Goal: Task Accomplishment & Management: Manage account settings

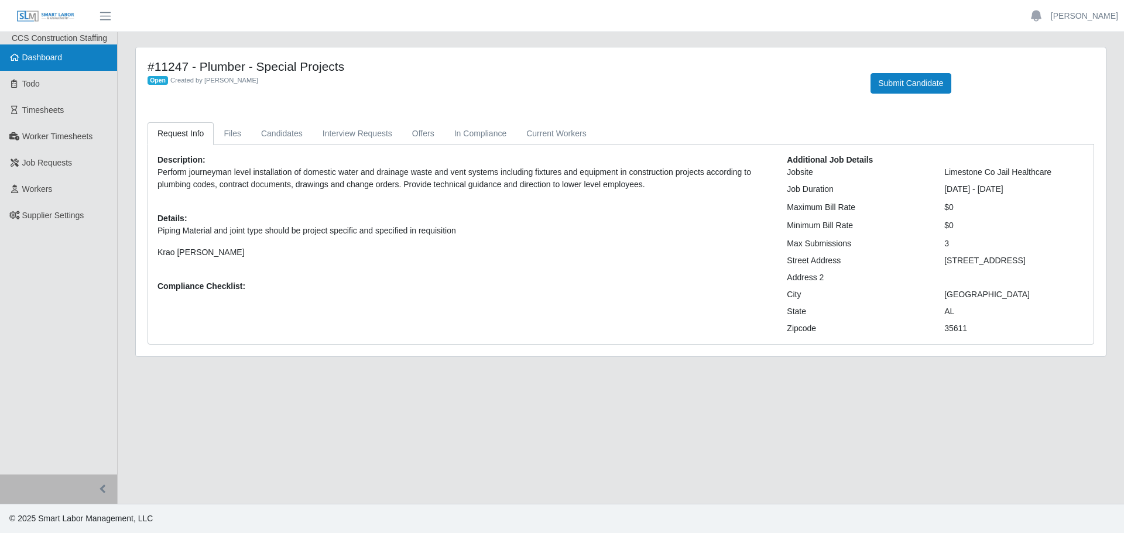
click at [60, 68] on link "Dashboard" at bounding box center [58, 57] width 117 height 26
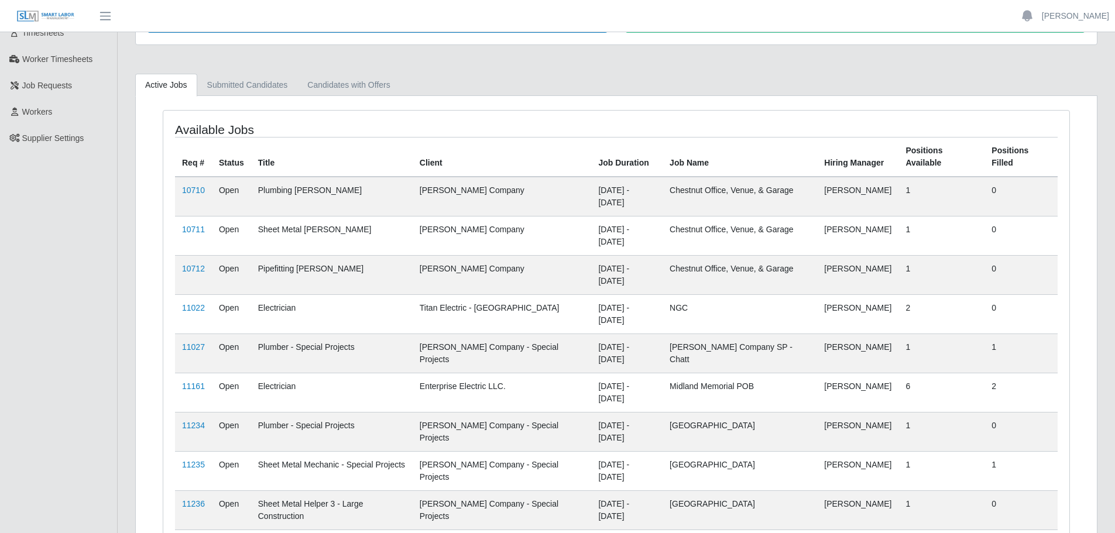
scroll to position [80, 0]
click at [239, 88] on link "Submitted Candidates" at bounding box center [247, 82] width 101 height 23
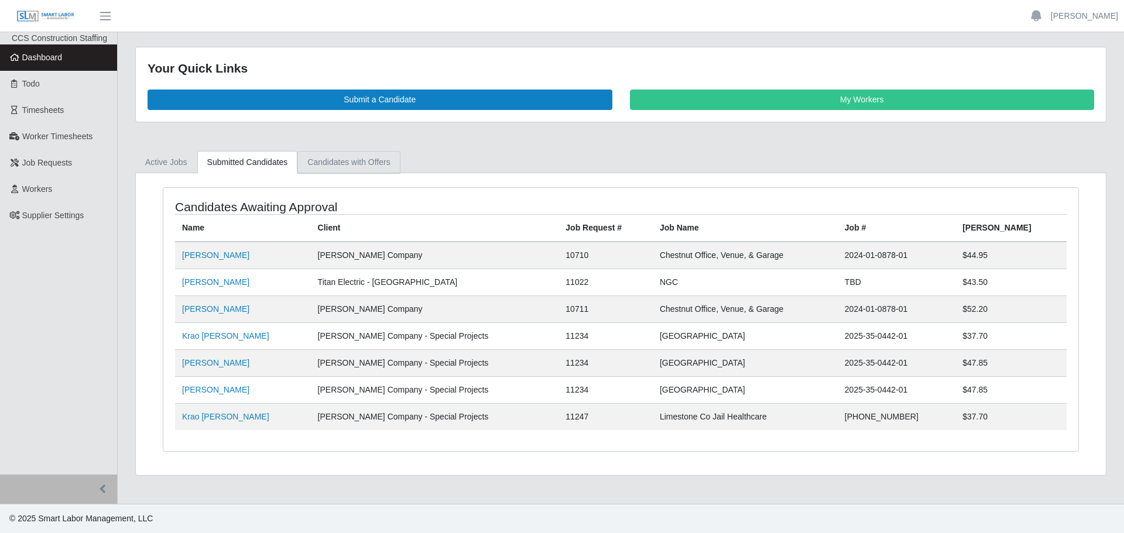
click at [326, 161] on link "Candidates with Offers" at bounding box center [348, 162] width 102 height 23
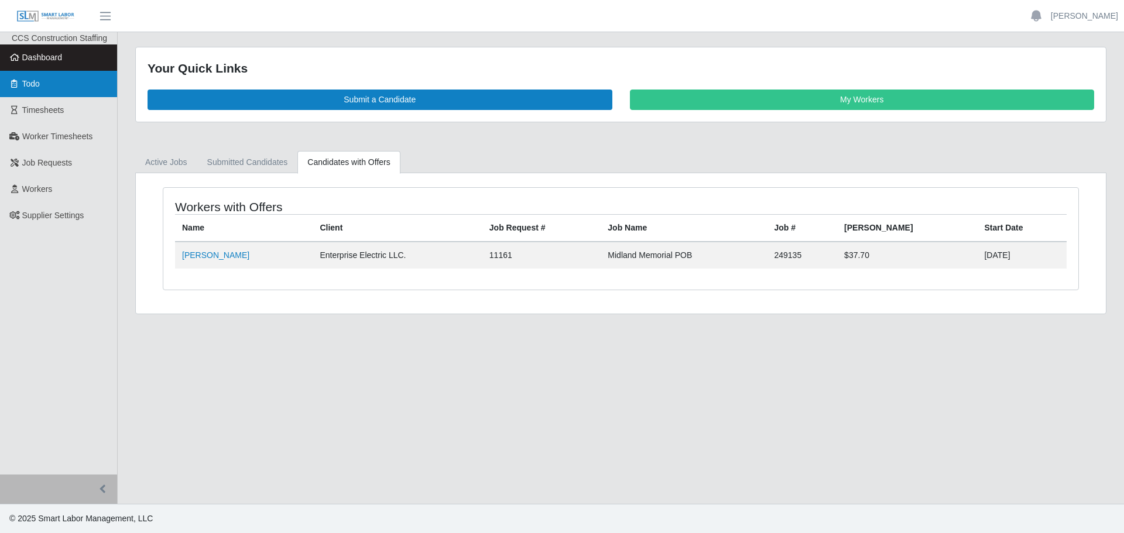
click at [16, 82] on icon at bounding box center [14, 84] width 11 height 8
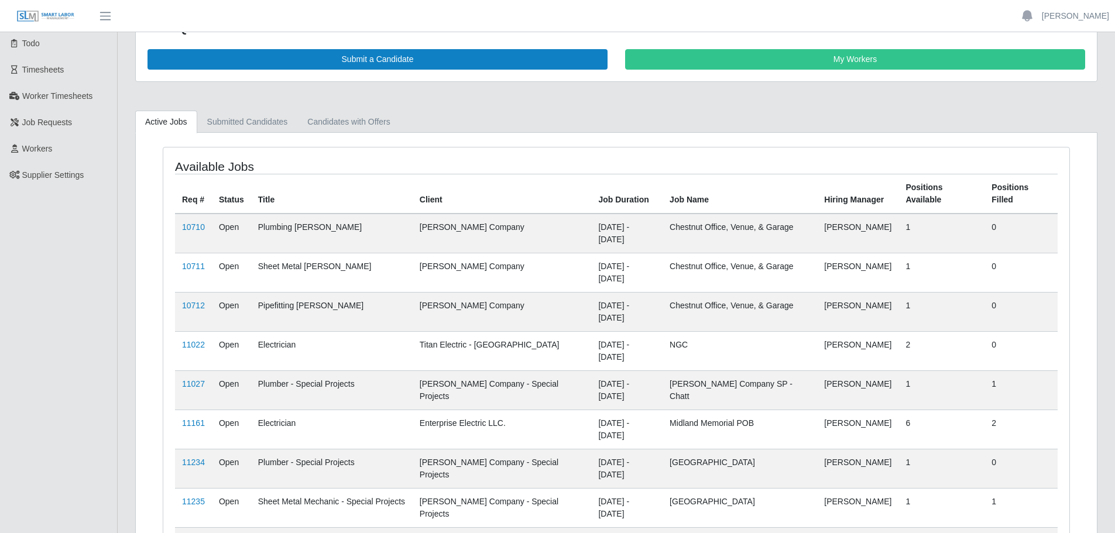
scroll to position [80, 0]
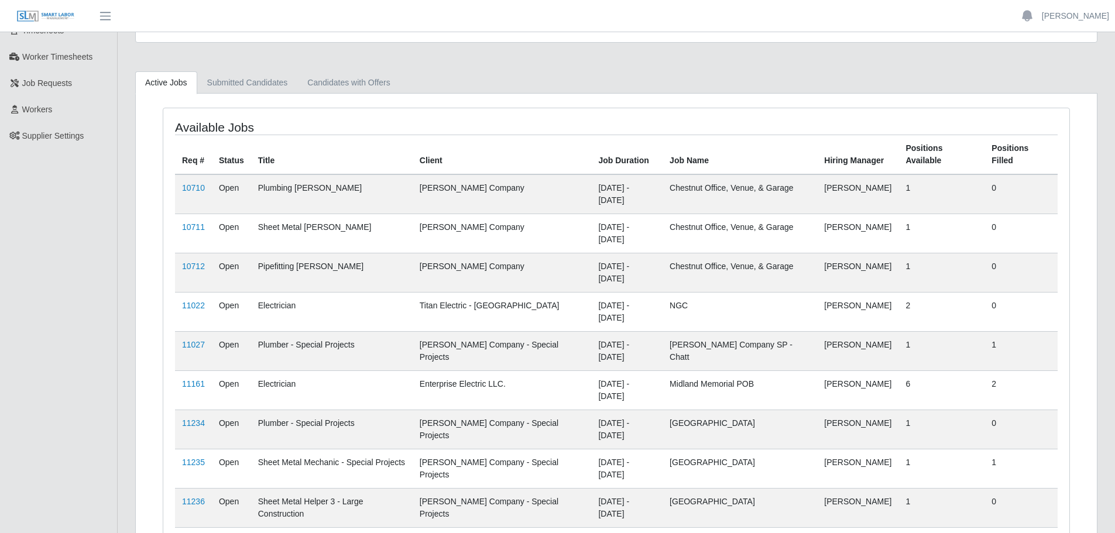
click at [204, 371] on td "11161" at bounding box center [193, 390] width 37 height 39
click at [196, 379] on link "11161" at bounding box center [193, 383] width 23 height 9
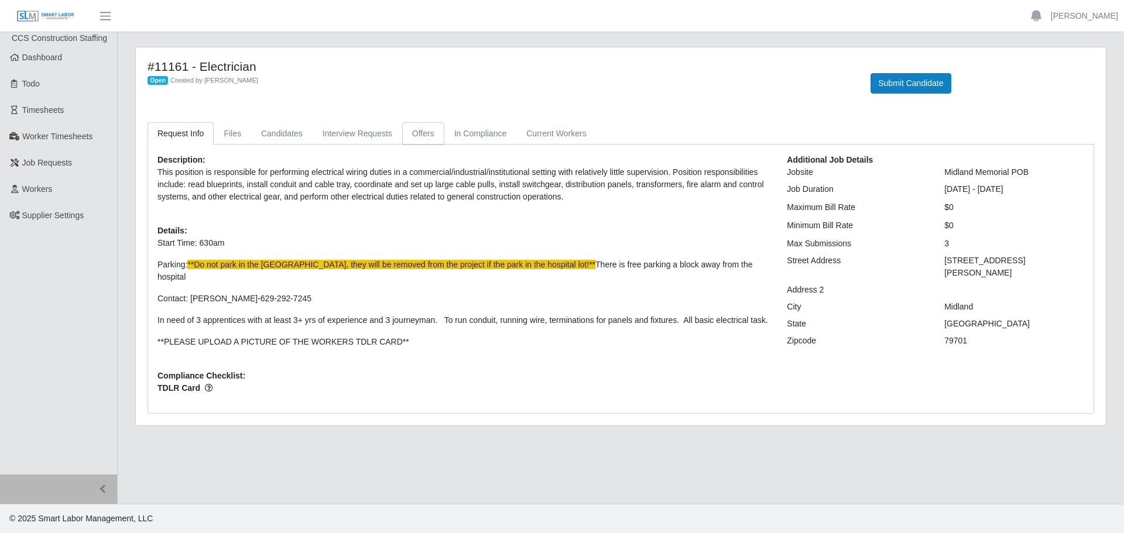
click at [417, 129] on link "Offers" at bounding box center [423, 133] width 42 height 23
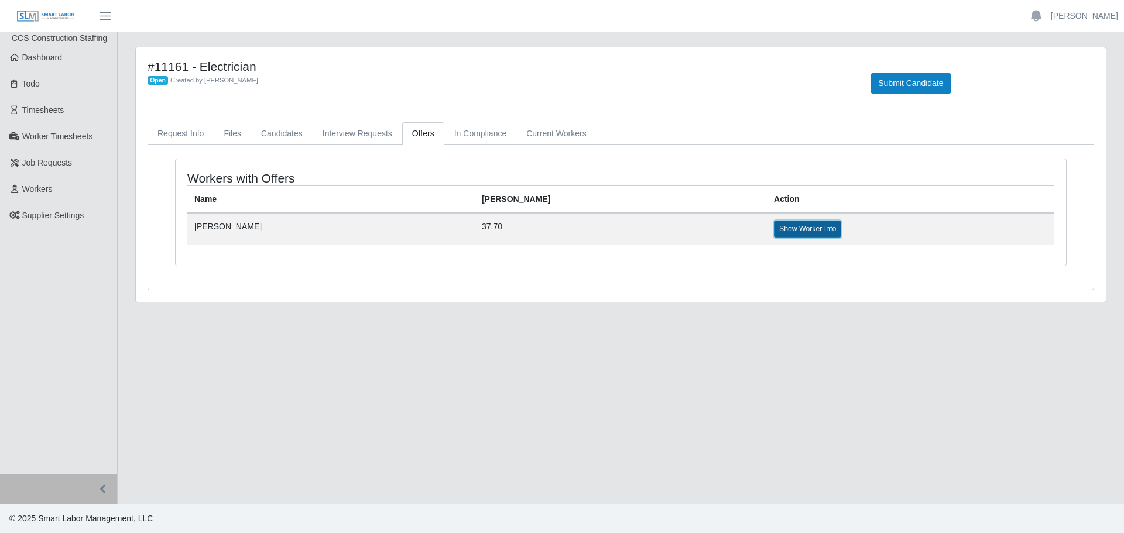
click at [774, 228] on link "Show Worker Info" at bounding box center [807, 229] width 67 height 16
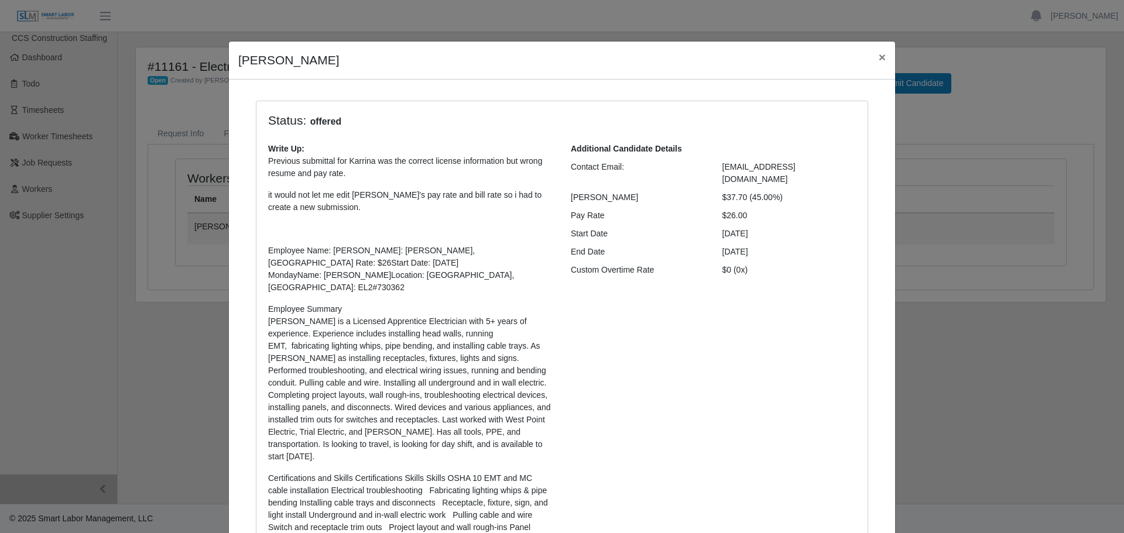
scroll to position [248, 0]
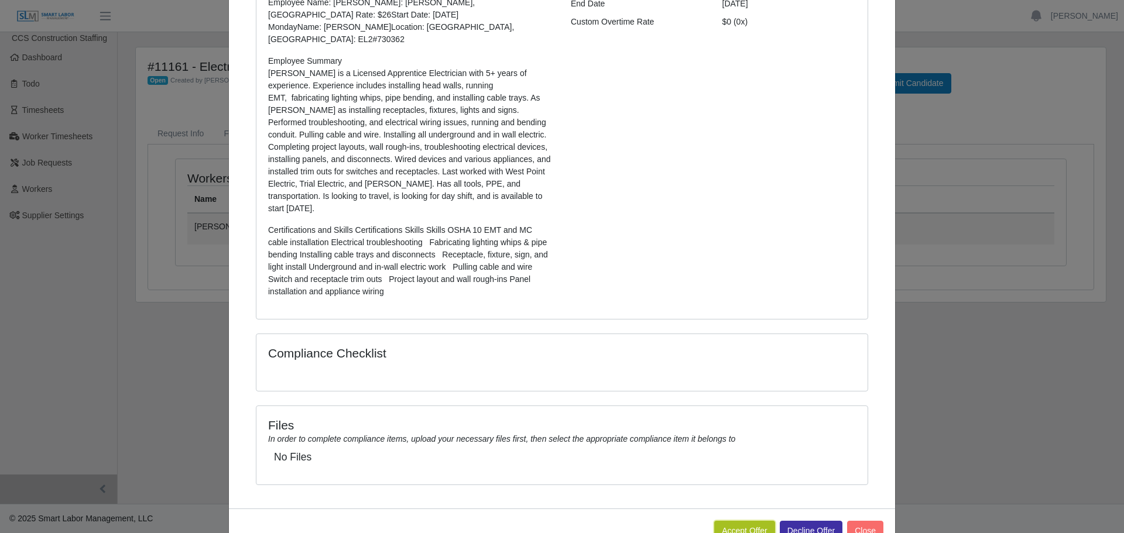
click at [746, 521] on button "Accept Offer" at bounding box center [744, 531] width 61 height 20
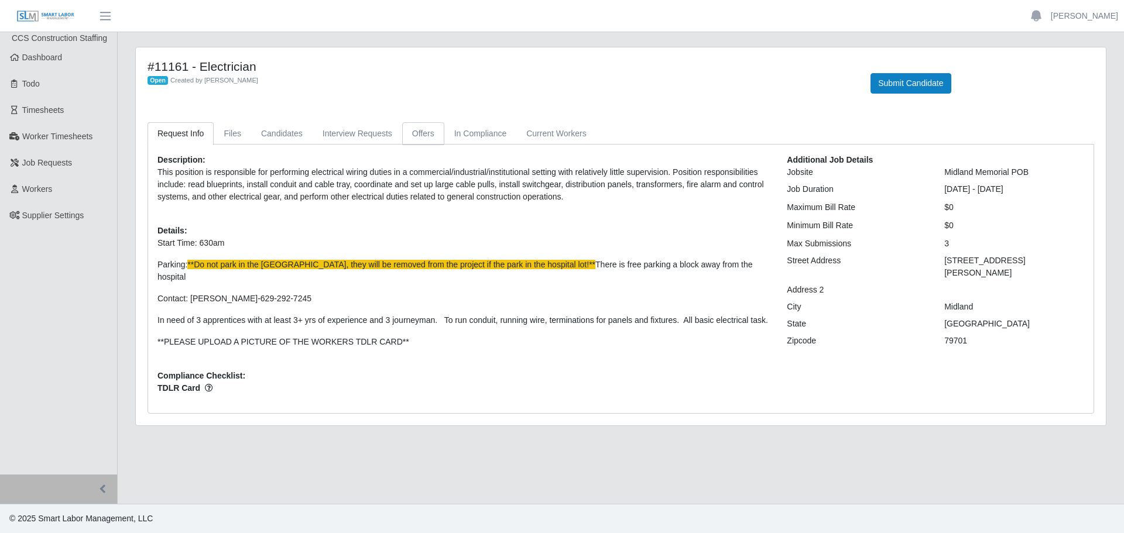
click at [432, 133] on link "Offers" at bounding box center [423, 133] width 42 height 23
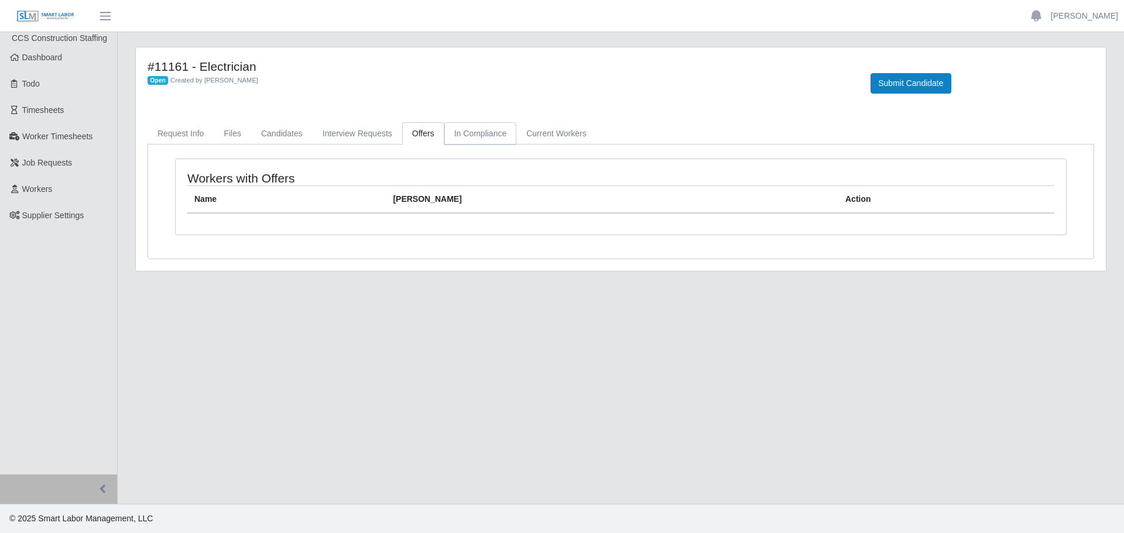
click at [475, 133] on link "In Compliance" at bounding box center [480, 133] width 73 height 23
